Goal: Task Accomplishment & Management: Complete application form

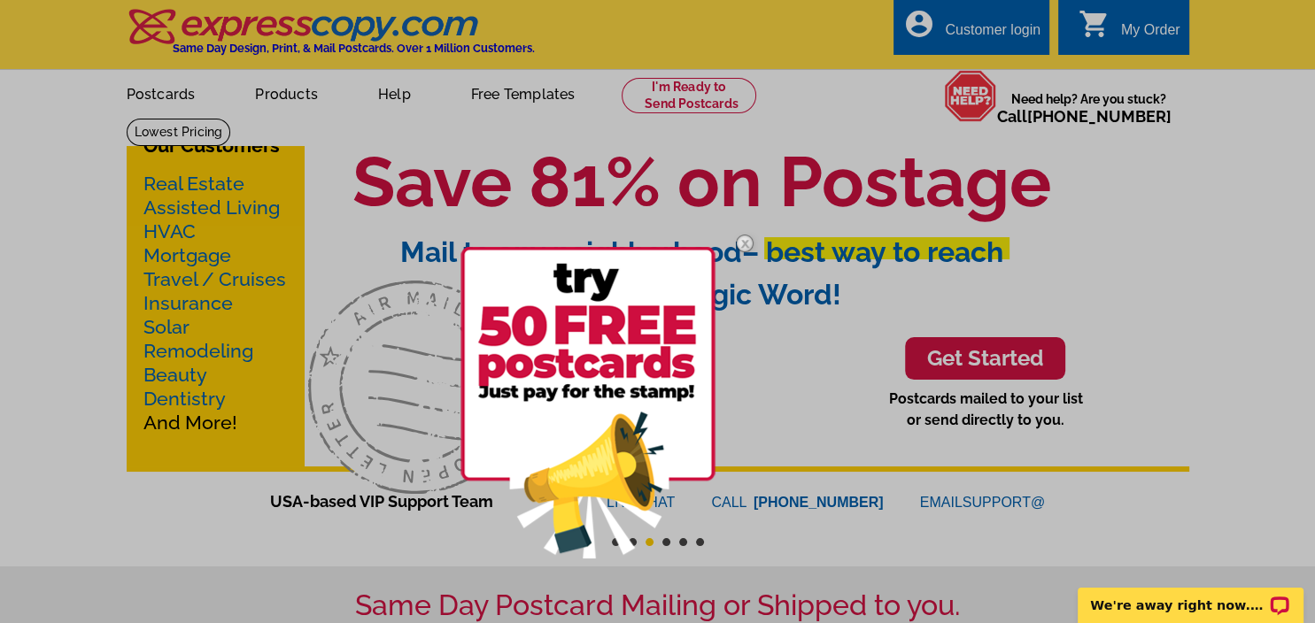
click at [748, 244] on img at bounding box center [744, 243] width 51 height 51
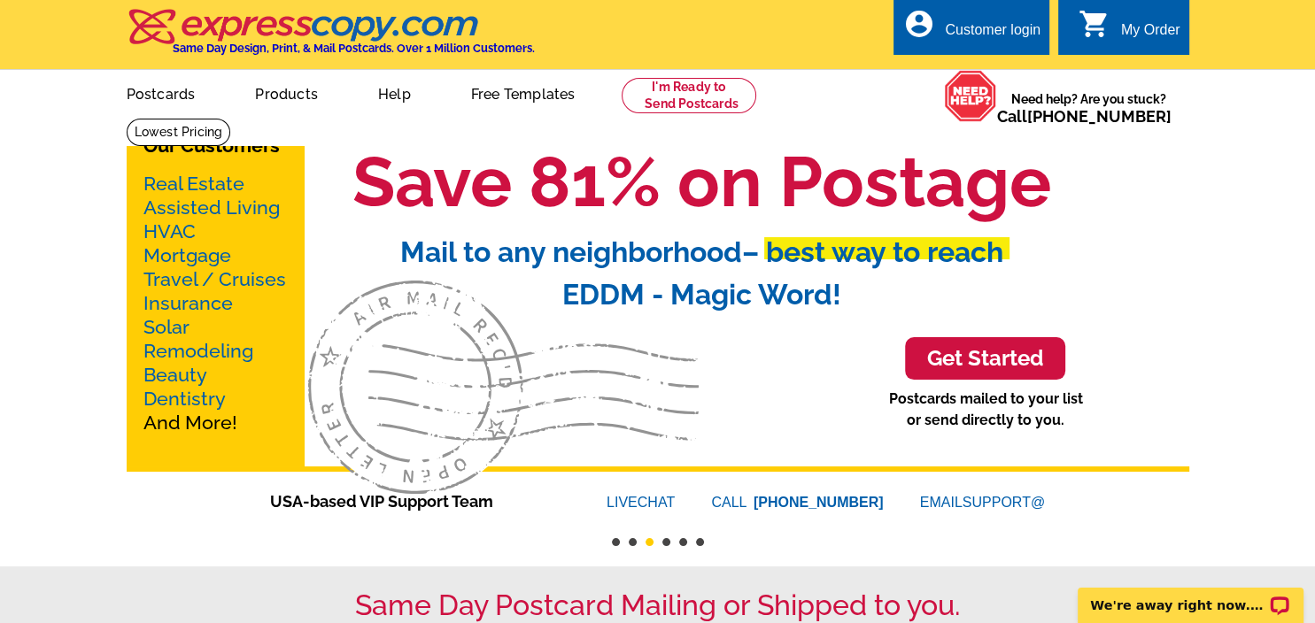
click at [962, 31] on div "Customer login" at bounding box center [993, 34] width 96 height 25
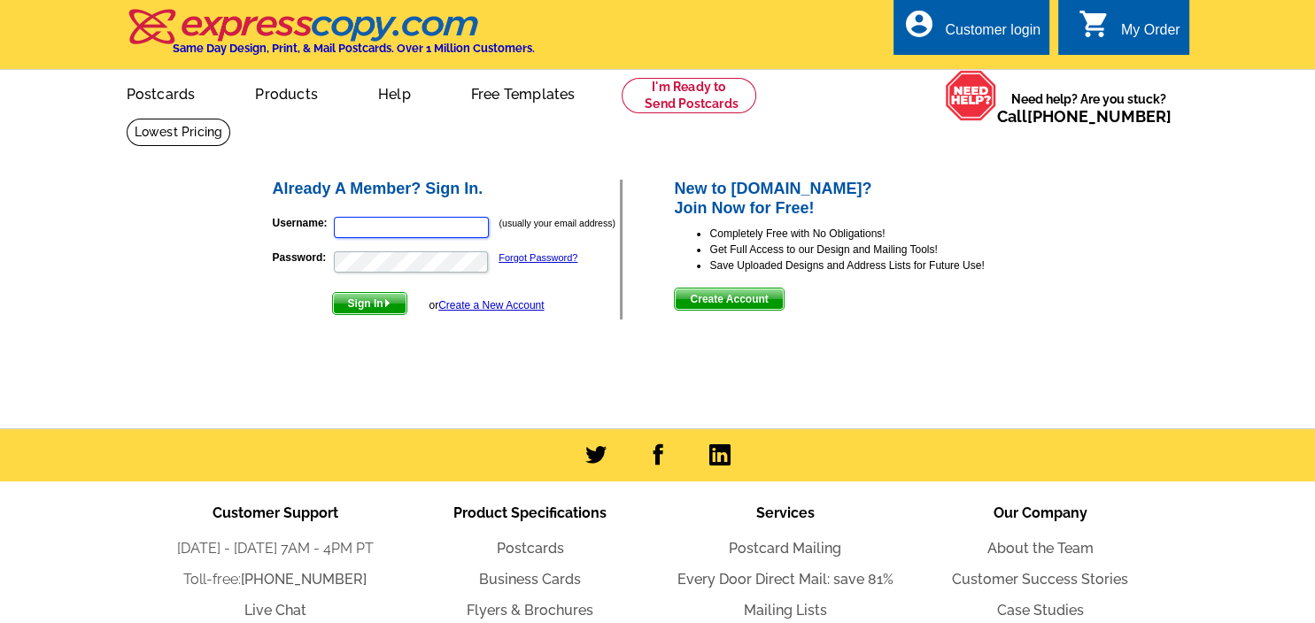
click at [417, 228] on input "Username:" at bounding box center [411, 227] width 155 height 21
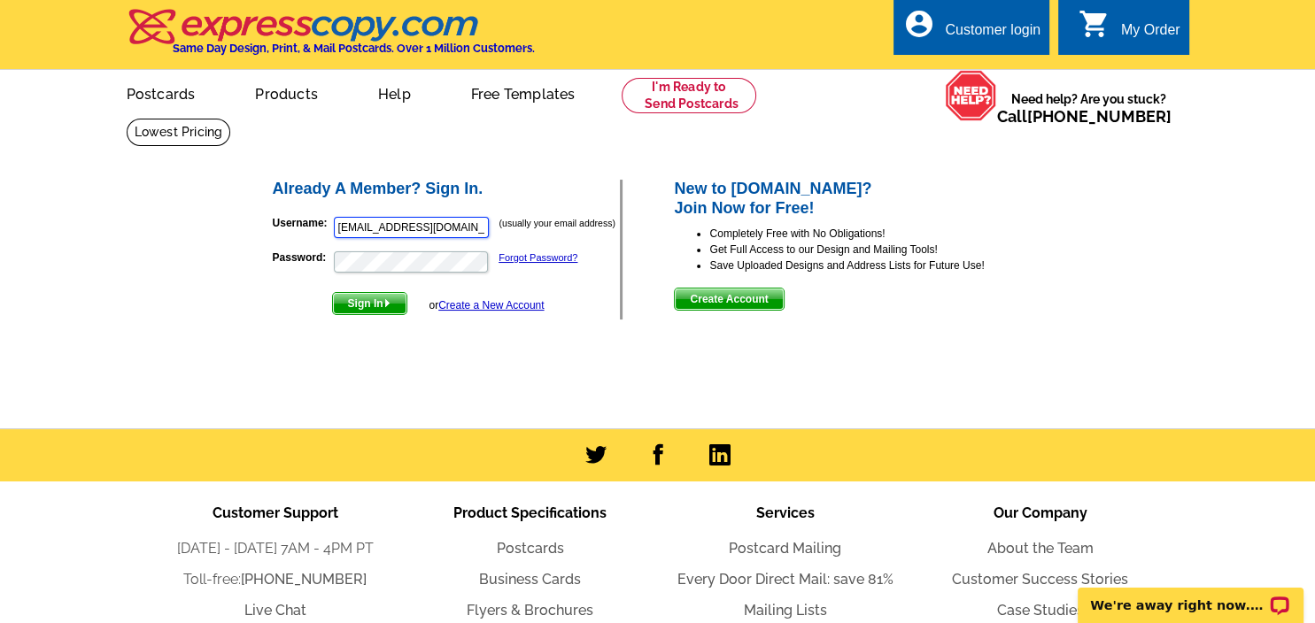
type input "[EMAIL_ADDRESS][DOMAIN_NAME]"
click at [938, 500] on ul "Customer Support Monday - Friday 7AM - 4PM PT Toll-free: 800-260-5887 Live Chat…" at bounding box center [658, 611] width 1063 height 259
click at [465, 227] on input "[EMAIL_ADDRESS][DOMAIN_NAME]" at bounding box center [411, 227] width 155 height 21
drag, startPoint x: 465, startPoint y: 227, endPoint x: 309, endPoint y: 226, distance: 155.9
click at [334, 226] on input "[EMAIL_ADDRESS][DOMAIN_NAME]" at bounding box center [411, 227] width 155 height 21
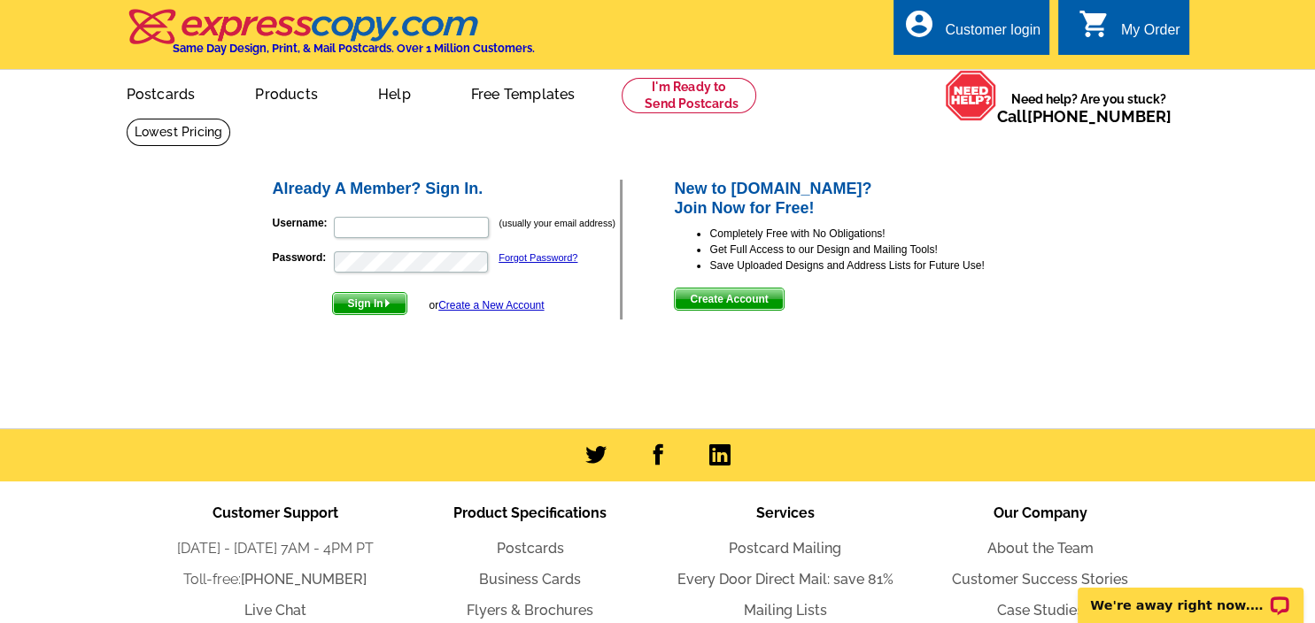
click at [391, 306] on img "submit" at bounding box center [387, 303] width 8 height 8
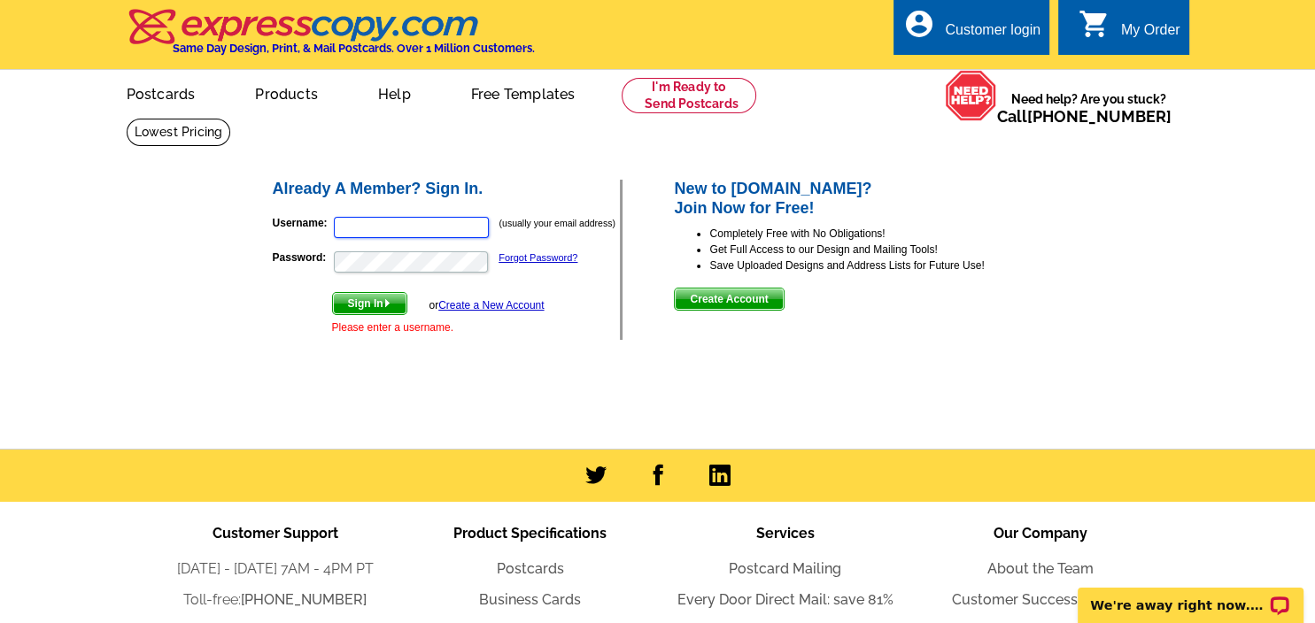
click at [414, 232] on input "Username:" at bounding box center [411, 227] width 155 height 21
type input "chris"
drag, startPoint x: 361, startPoint y: 228, endPoint x: 280, endPoint y: 225, distance: 81.6
click at [334, 225] on input "chris" at bounding box center [411, 227] width 155 height 21
type input "[EMAIL_ADDRESS][DOMAIN_NAME]"
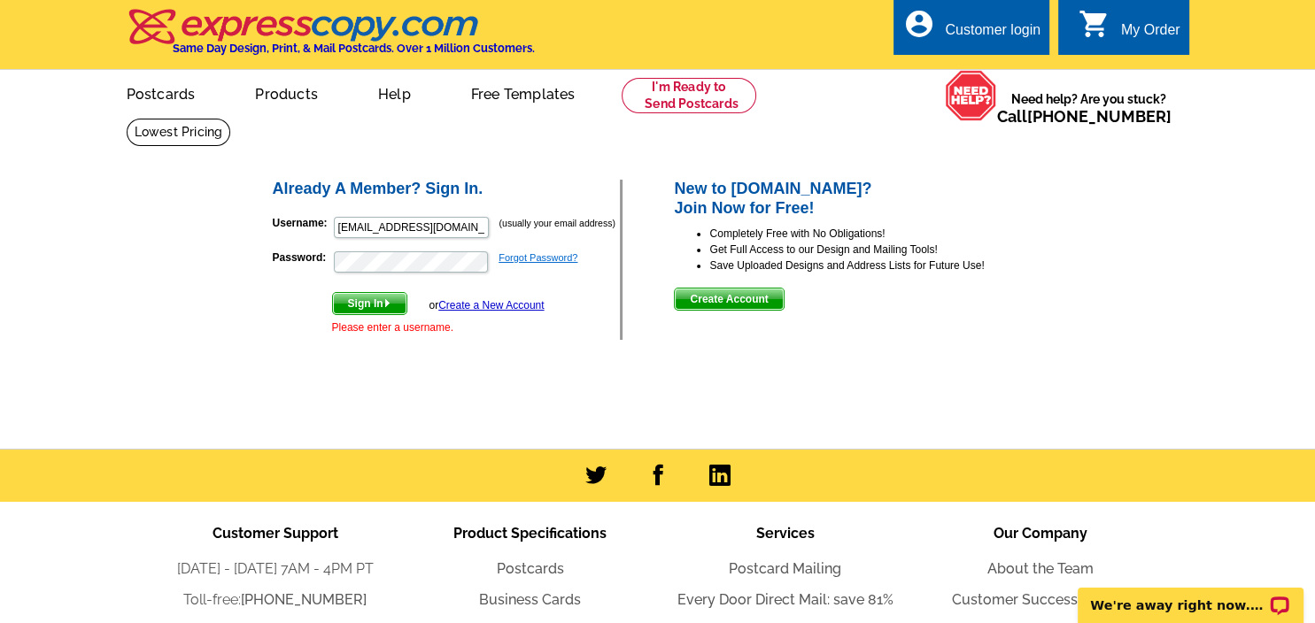
click at [548, 260] on link "Forgot Password?" at bounding box center [538, 257] width 79 height 11
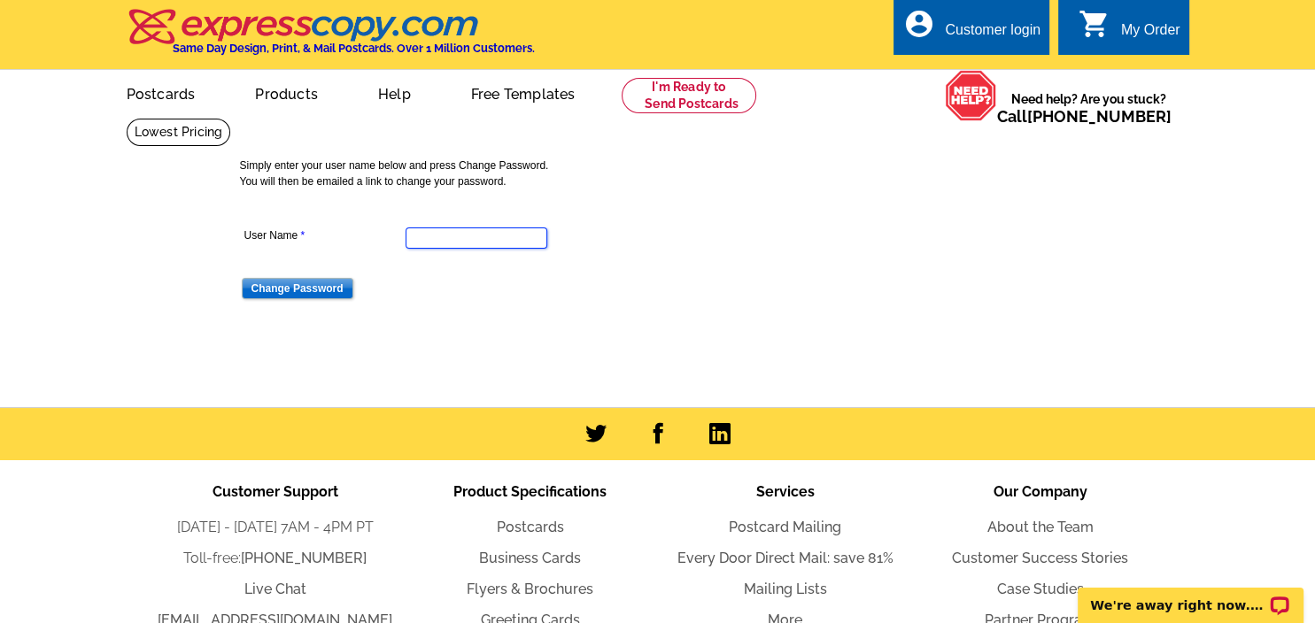
click at [463, 244] on input "User Name" at bounding box center [477, 238] width 142 height 21
type input "[EMAIL_ADDRESS][DOMAIN_NAME]"
click at [315, 288] on input "Change Password" at bounding box center [298, 288] width 112 height 21
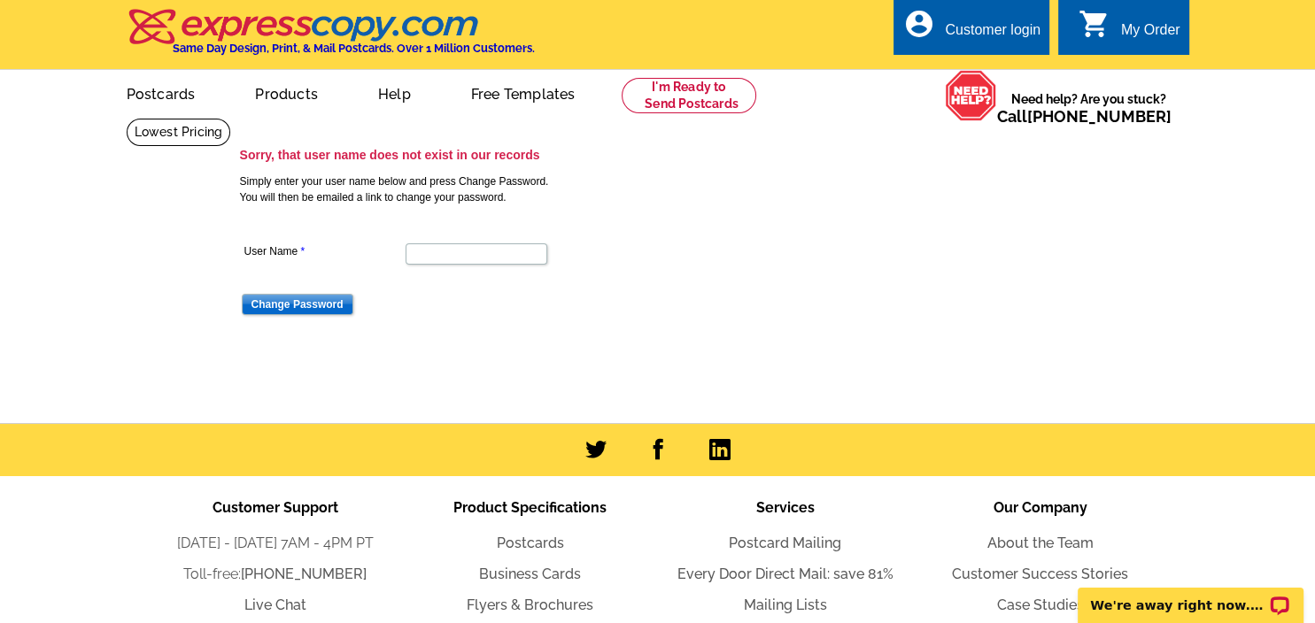
click at [1148, 35] on div "My Order" at bounding box center [1150, 34] width 59 height 25
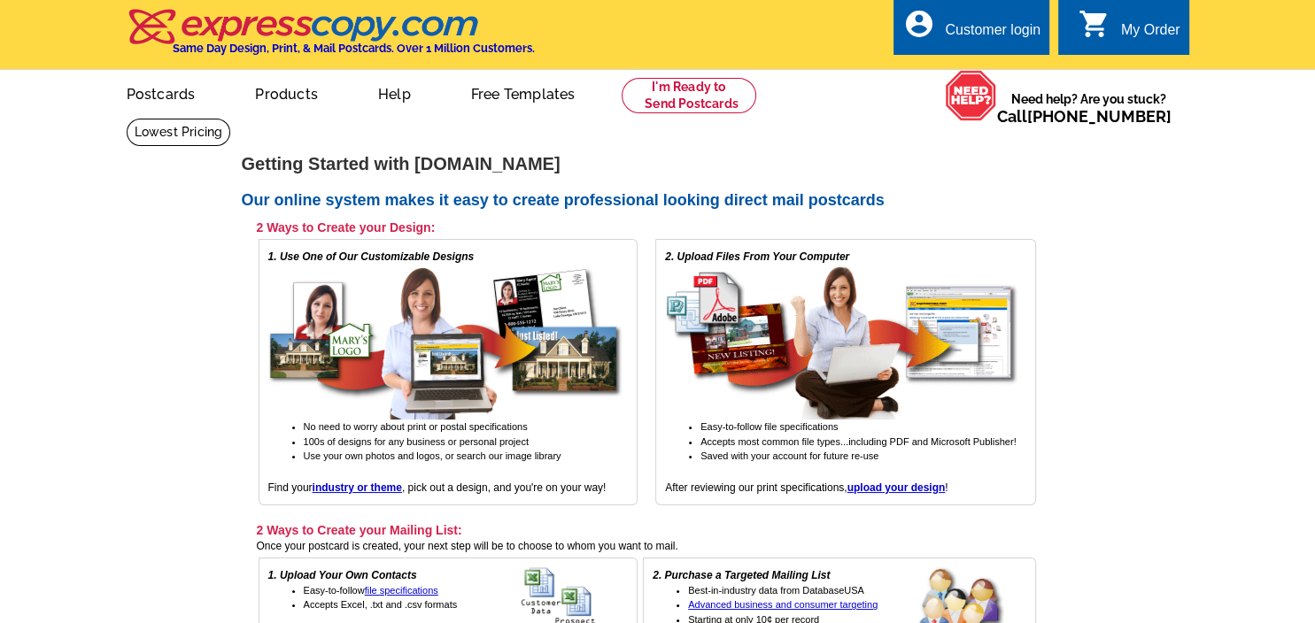
click at [1013, 26] on div "Customer login" at bounding box center [993, 34] width 96 height 25
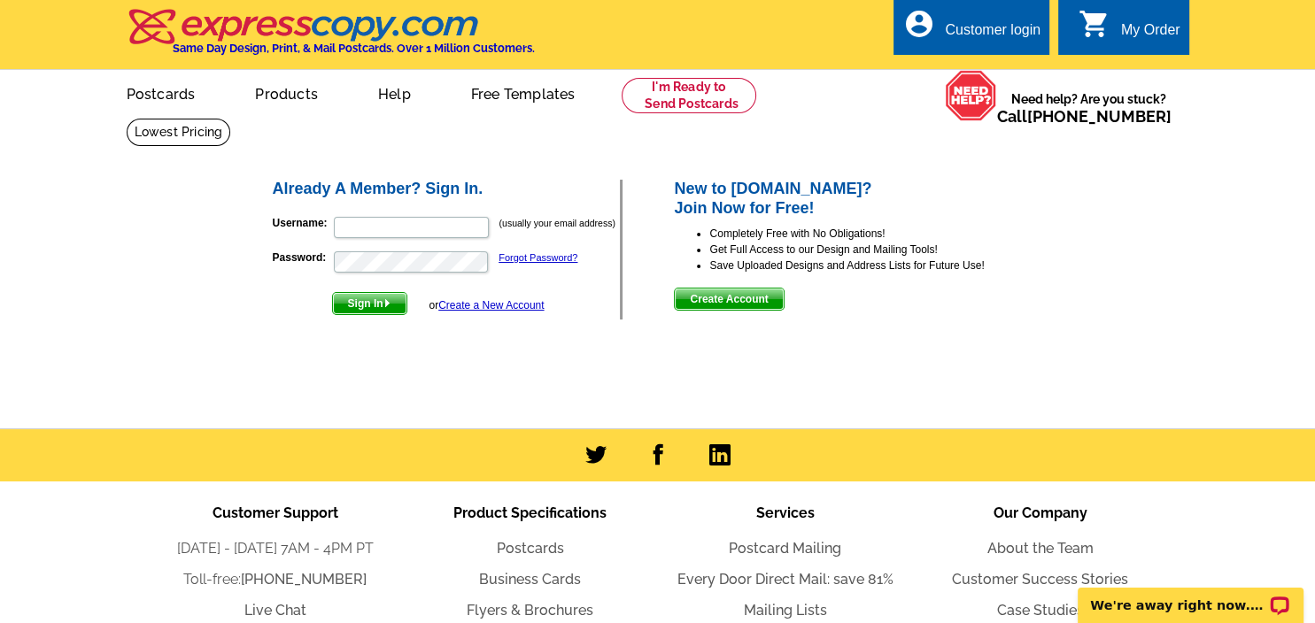
click at [508, 308] on link "Create a New Account" at bounding box center [490, 305] width 105 height 12
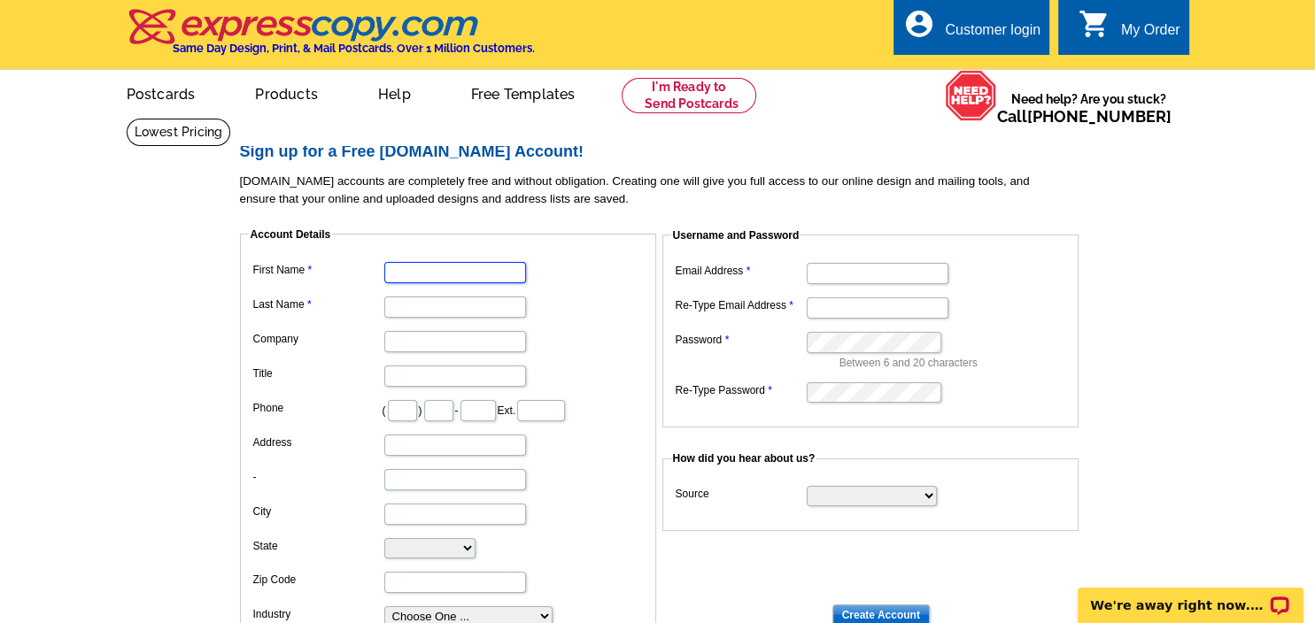
click at [487, 275] on input "First Name" at bounding box center [455, 272] width 142 height 21
type input "[PERSON_NAME]"
type input "530"
click at [433, 420] on dd "( 530 ) - Ext." at bounding box center [448, 409] width 399 height 27
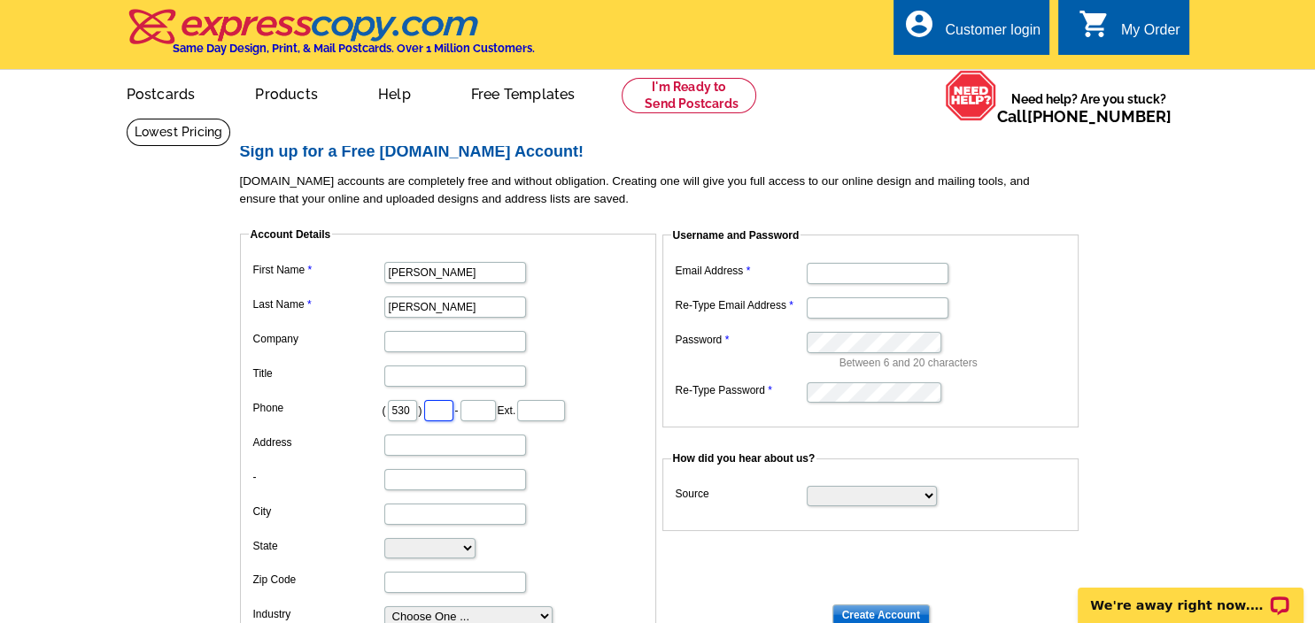
click at [433, 415] on input "text" at bounding box center [438, 410] width 29 height 21
type input "386"
click at [492, 410] on input "text" at bounding box center [478, 410] width 35 height 21
type input "0847"
click at [461, 447] on input "Address" at bounding box center [455, 445] width 142 height 21
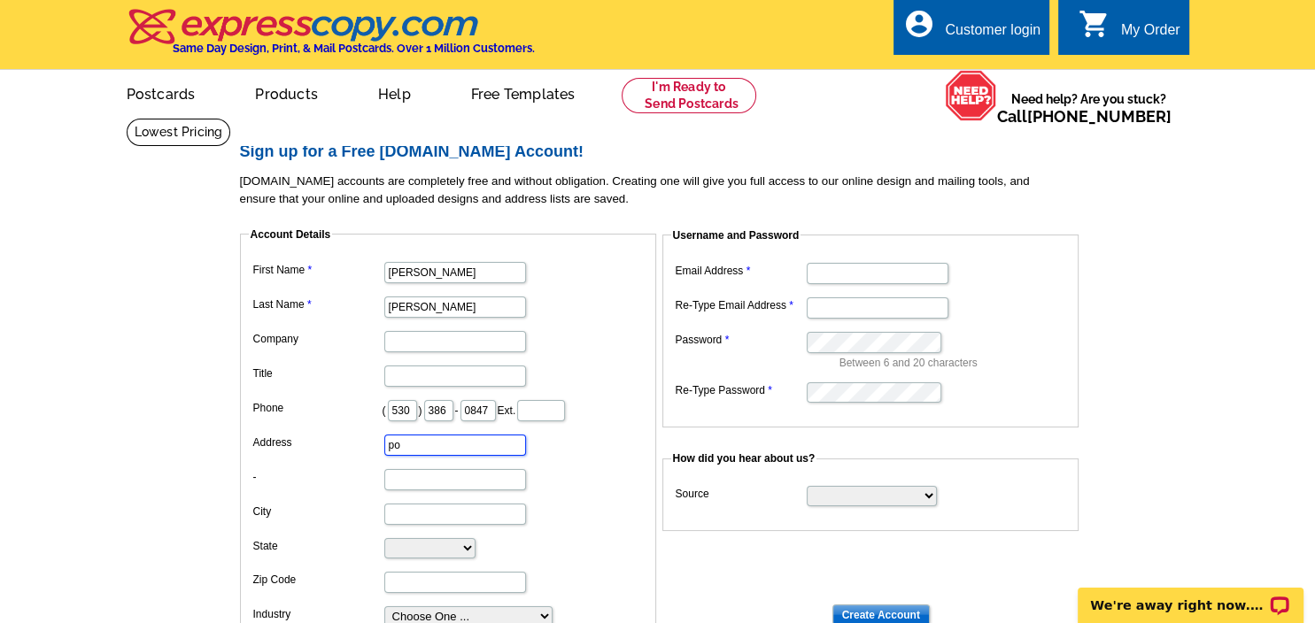
type input "p"
click at [425, 444] on input "PO Box8055" at bounding box center [455, 445] width 142 height 21
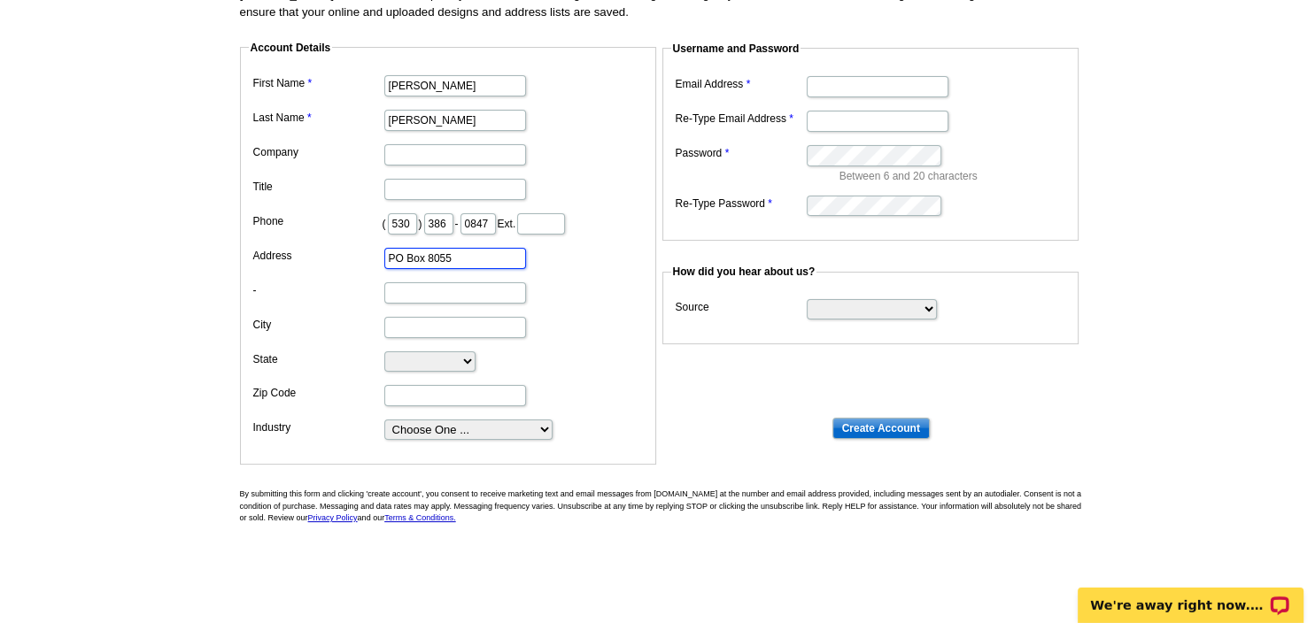
scroll to position [191, 0]
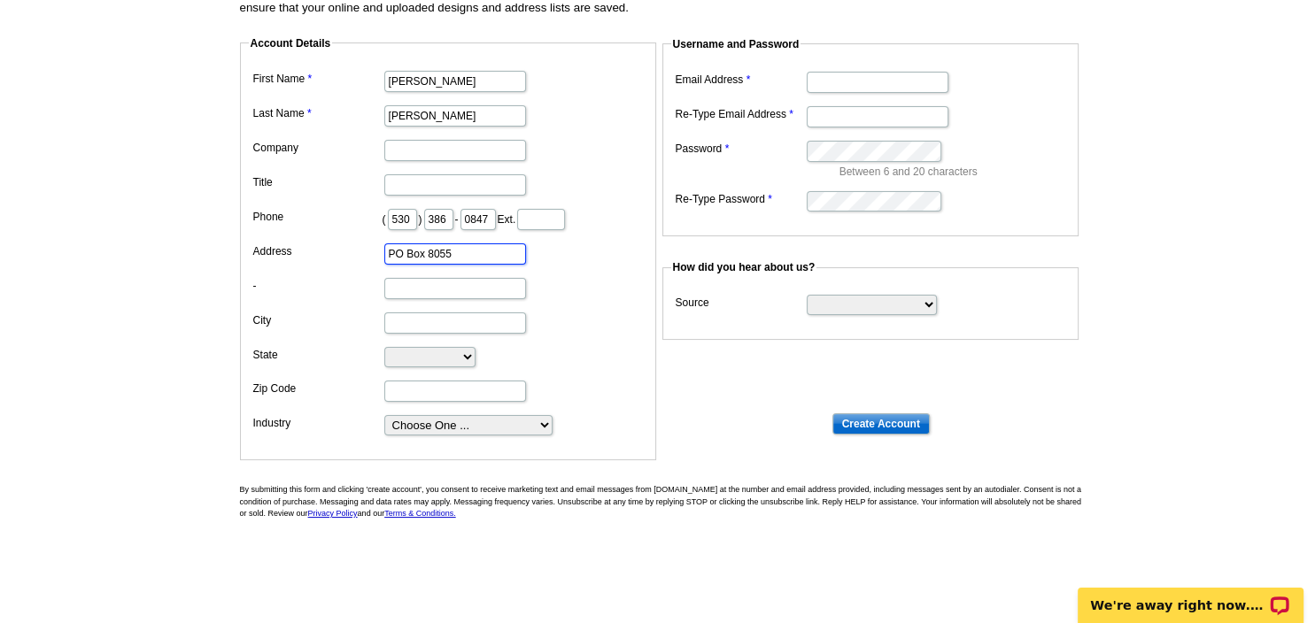
type input "PO Box 8055"
click at [423, 315] on input "City" at bounding box center [455, 323] width 142 height 21
type input "Truckee"
select select "CA"
click option "California" at bounding box center [0, 0] width 0 height 0
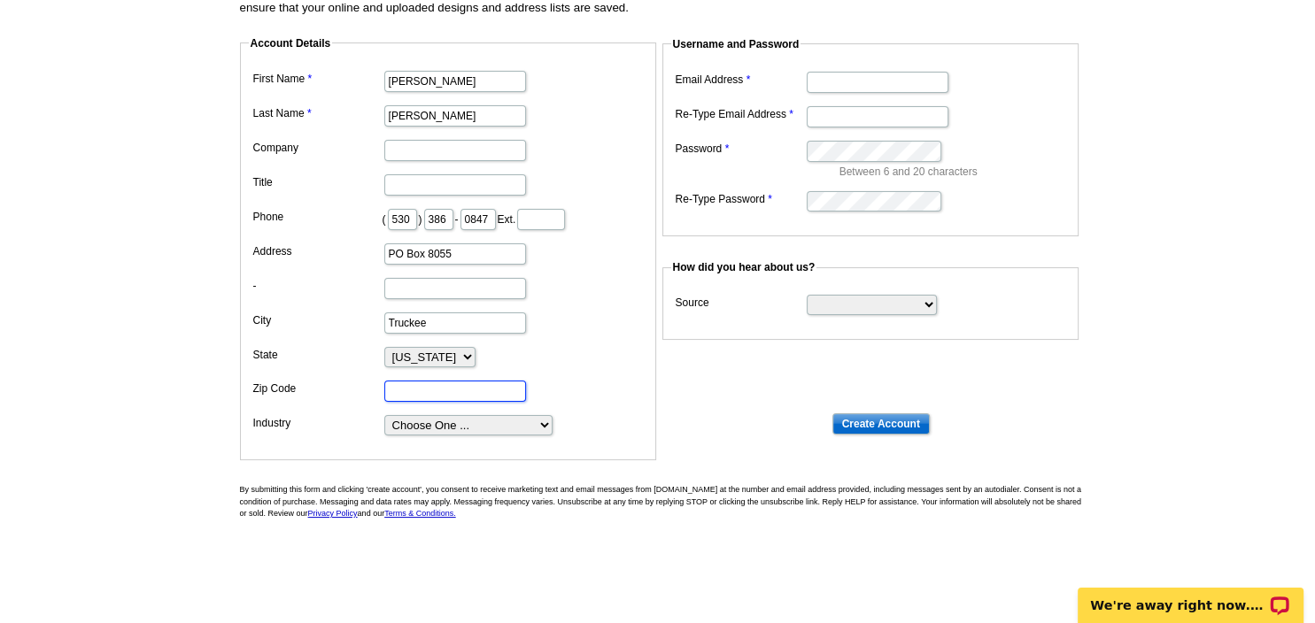
click at [423, 396] on input "Zip Code" at bounding box center [455, 391] width 142 height 21
type input "96162"
click at [384, 415] on select "Choose One ... Residential Real Estate Accounting Agriculture Architecture Arts…" at bounding box center [468, 425] width 168 height 20
select select "3"
click option "Real Estate Services" at bounding box center [0, 0] width 0 height 0
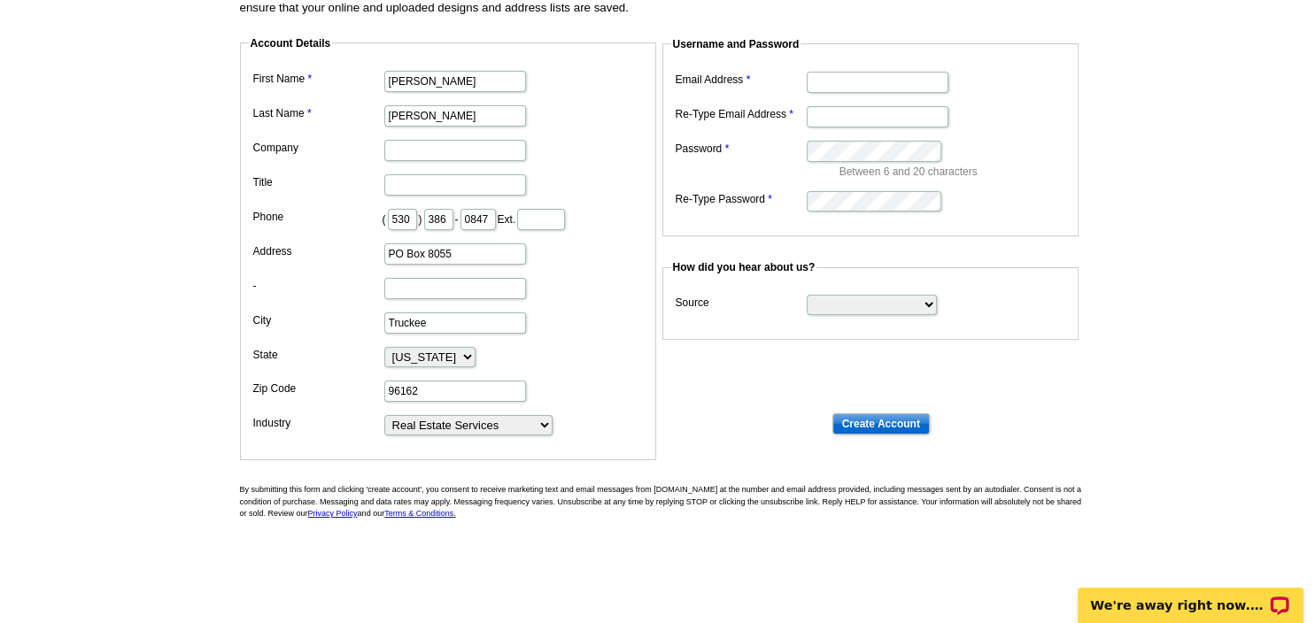
click at [677, 416] on dl "Account Details First Name Allyson Last Name Raber Company Title Phone ( 530 ) …" at bounding box center [665, 231] width 850 height 424
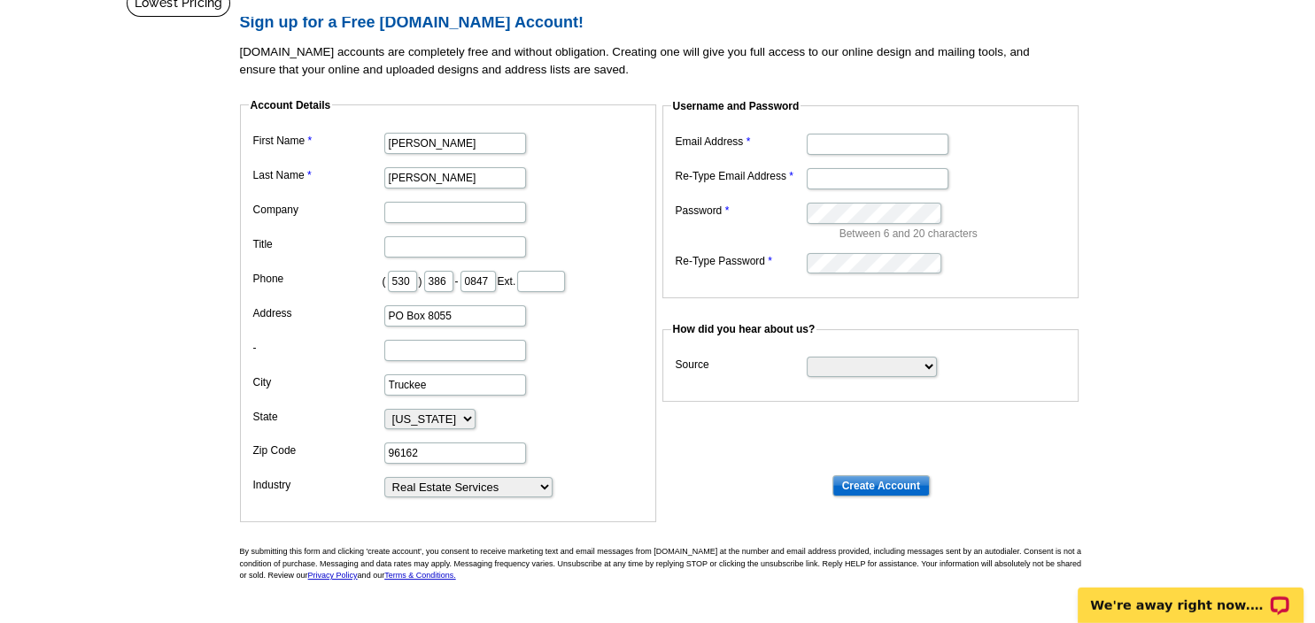
scroll to position [96, 0]
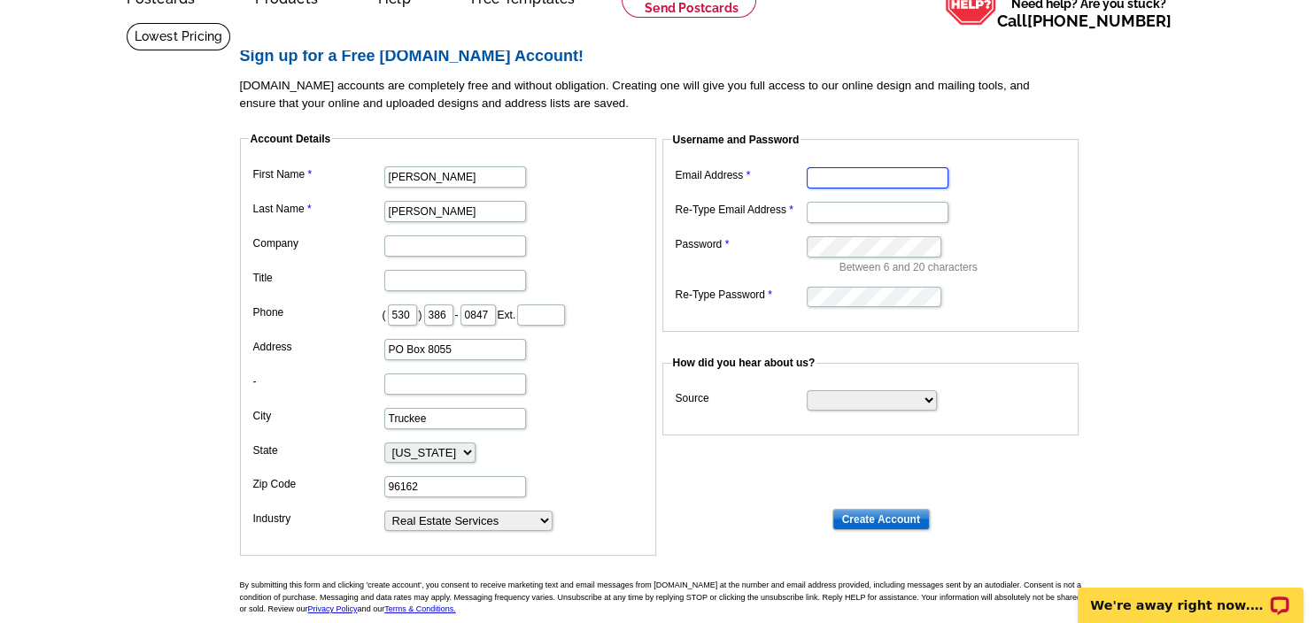
click at [859, 185] on input "Email Address" at bounding box center [878, 177] width 142 height 21
type input "ally@tahoetruckee.com"
click at [781, 221] on dd at bounding box center [870, 210] width 399 height 27
click at [824, 217] on input "Re-Type Email Address" at bounding box center [878, 212] width 142 height 21
type input "ally@tahoetruckee.com"
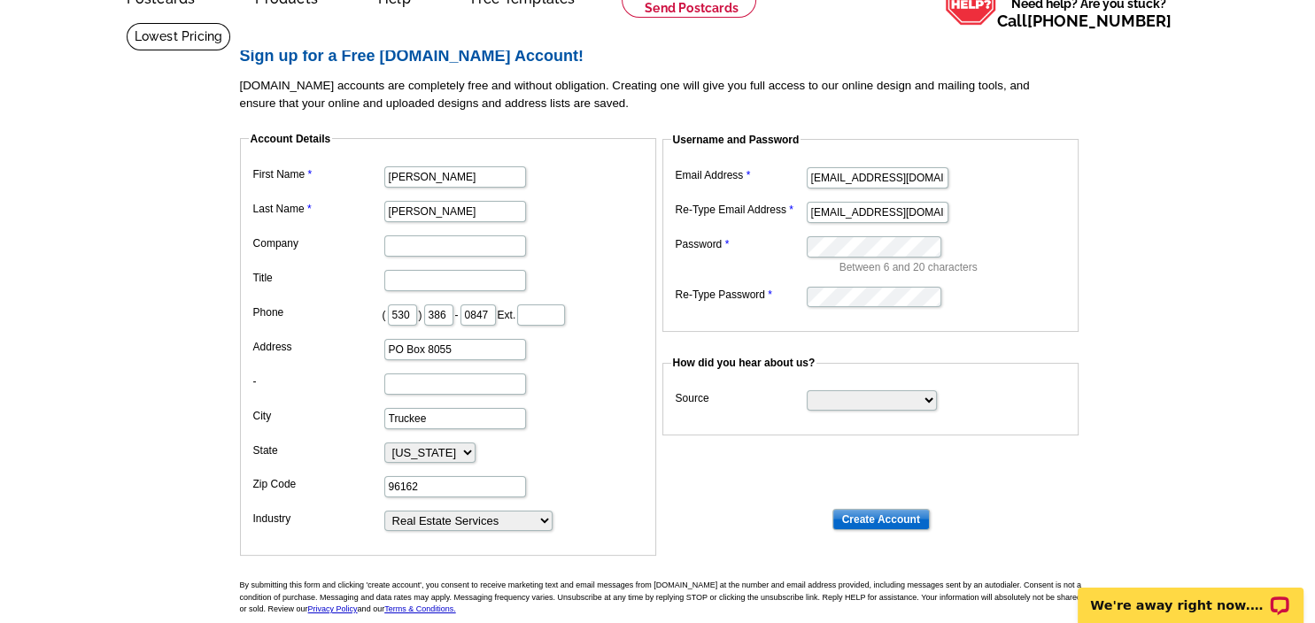
click at [956, 524] on dl "Account Details First Name Allyson Last Name Raber Company Title Phone ( 530 ) …" at bounding box center [665, 327] width 850 height 424
click at [1018, 359] on dd "How did you hear about us? Source Search Engine Television Ad Direct Mail Postc…" at bounding box center [665, 395] width 850 height 81
click at [807, 391] on select "Search Engine Television Ad Direct Mail Postcard Email Referred by a friend Oth…" at bounding box center [872, 401] width 130 height 20
select select "referral"
click option "Referred by a friend" at bounding box center [0, 0] width 0 height 0
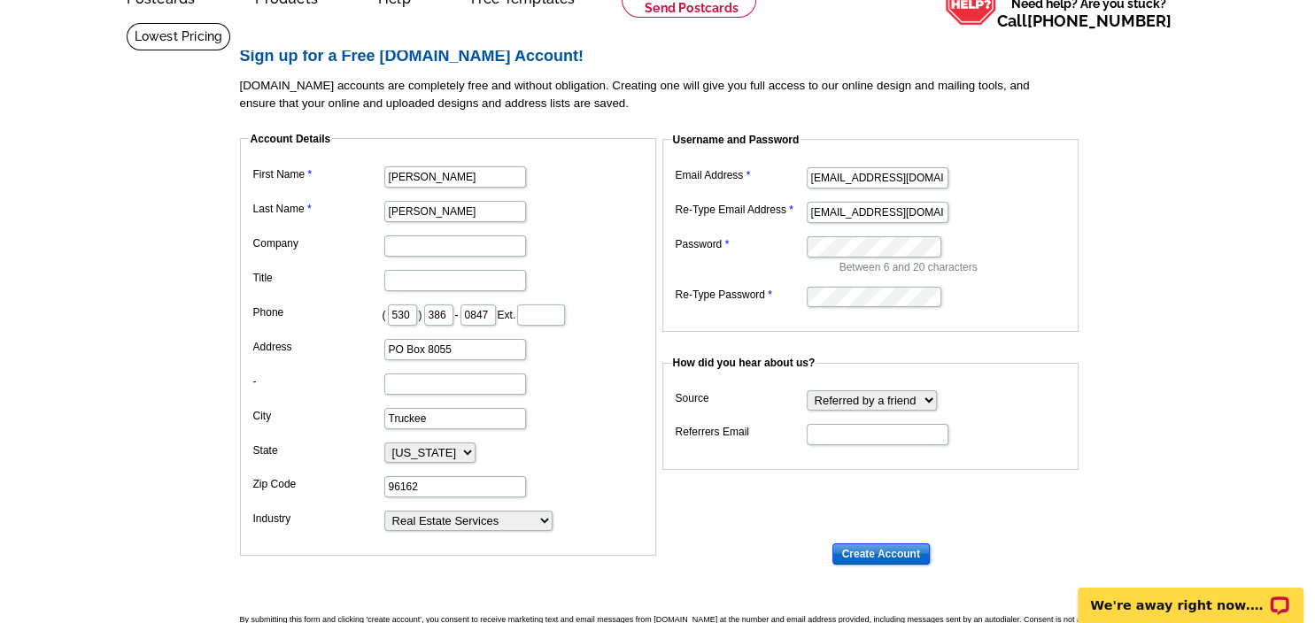
click at [848, 551] on input "Create Account" at bounding box center [880, 554] width 97 height 21
